Goal: Task Accomplishment & Management: Manage account settings

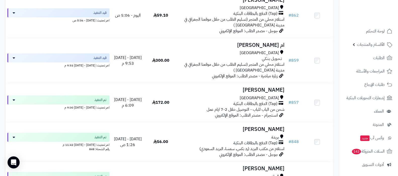
scroll to position [95, 0]
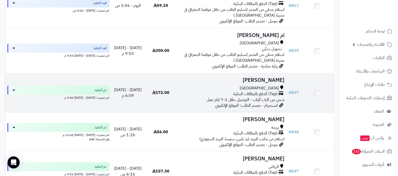
click at [265, 79] on h3 "سلافه الحميدي" at bounding box center [231, 80] width 105 height 6
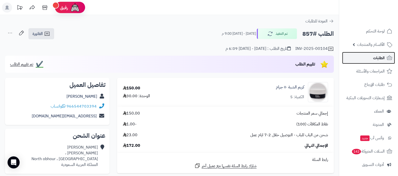
click at [369, 59] on link "الطلبات" at bounding box center [368, 58] width 53 height 12
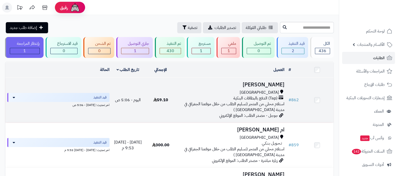
click at [252, 83] on h3 "[PERSON_NAME]" at bounding box center [231, 85] width 105 height 6
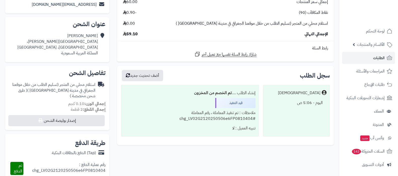
scroll to position [158, 0]
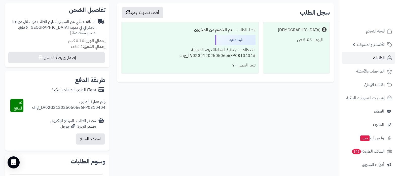
click at [372, 57] on link "الطلبات" at bounding box center [368, 58] width 53 height 12
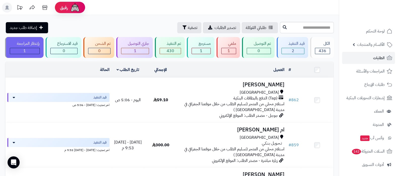
scroll to position [31, 0]
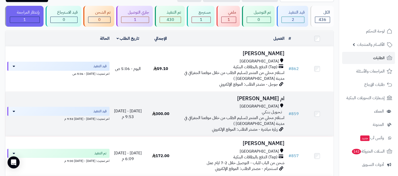
click at [268, 101] on h3 "ام [PERSON_NAME]" at bounding box center [231, 99] width 105 height 6
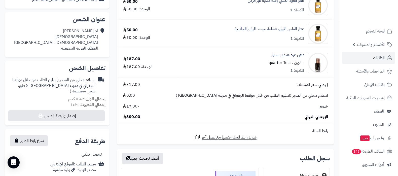
scroll to position [63, 0]
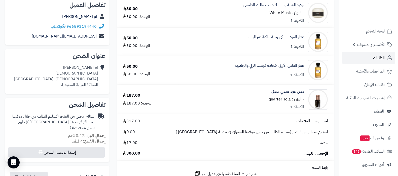
click at [368, 60] on link "الطلبات" at bounding box center [368, 58] width 53 height 12
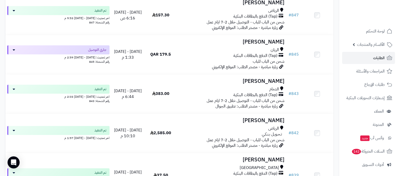
scroll to position [252, 0]
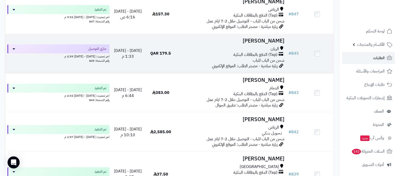
click at [257, 39] on h3 "[PERSON_NAME]" at bounding box center [231, 41] width 105 height 6
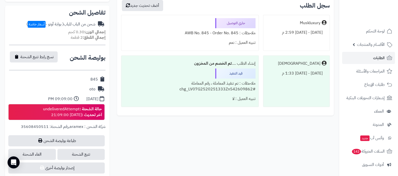
scroll to position [158, 0]
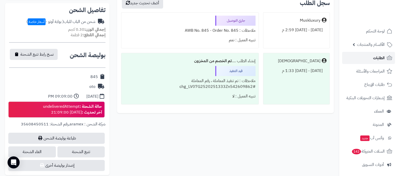
click at [363, 59] on link "الطلبات" at bounding box center [368, 58] width 53 height 12
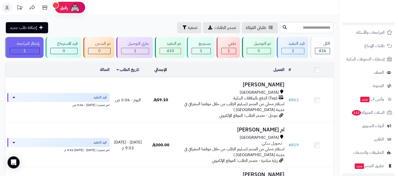
scroll to position [68, 0]
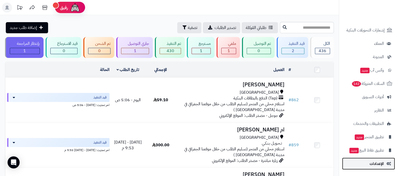
click at [372, 161] on span "الإعدادات" at bounding box center [377, 163] width 14 height 7
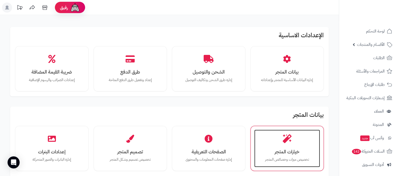
click at [278, 147] on div "خيارات المتجر تخصيص ميزات وخصائص المتجر" at bounding box center [288, 149] width 66 height 38
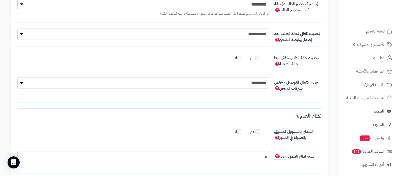
scroll to position [1252, 0]
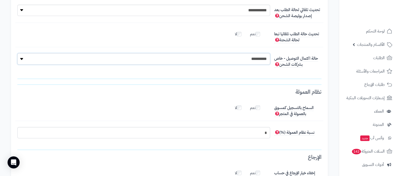
click at [259, 60] on select "**********" at bounding box center [143, 58] width 253 height 11
select select "**"
click at [17, 53] on select "**********" at bounding box center [143, 58] width 253 height 11
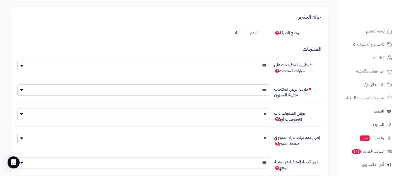
scroll to position [0, 0]
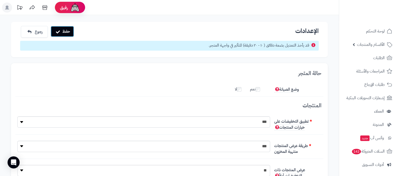
click at [65, 31] on button "حفظ" at bounding box center [62, 31] width 23 height 11
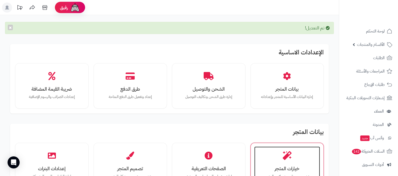
click at [285, 152] on icon at bounding box center [287, 155] width 9 height 9
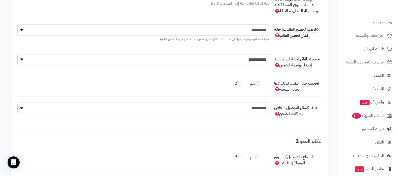
scroll to position [68, 0]
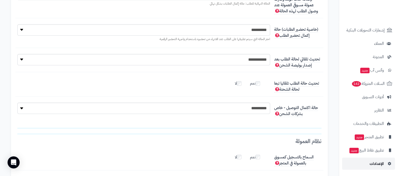
click at [370, 164] on span "الإعدادات" at bounding box center [377, 163] width 14 height 7
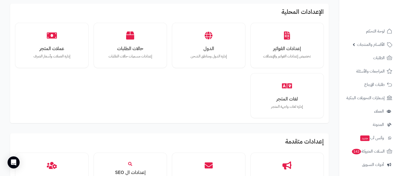
scroll to position [347, 0]
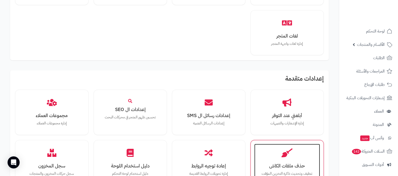
click at [282, 155] on icon at bounding box center [287, 152] width 11 height 9
